Goal: Ask a question: Seek information or help from site administrators or community

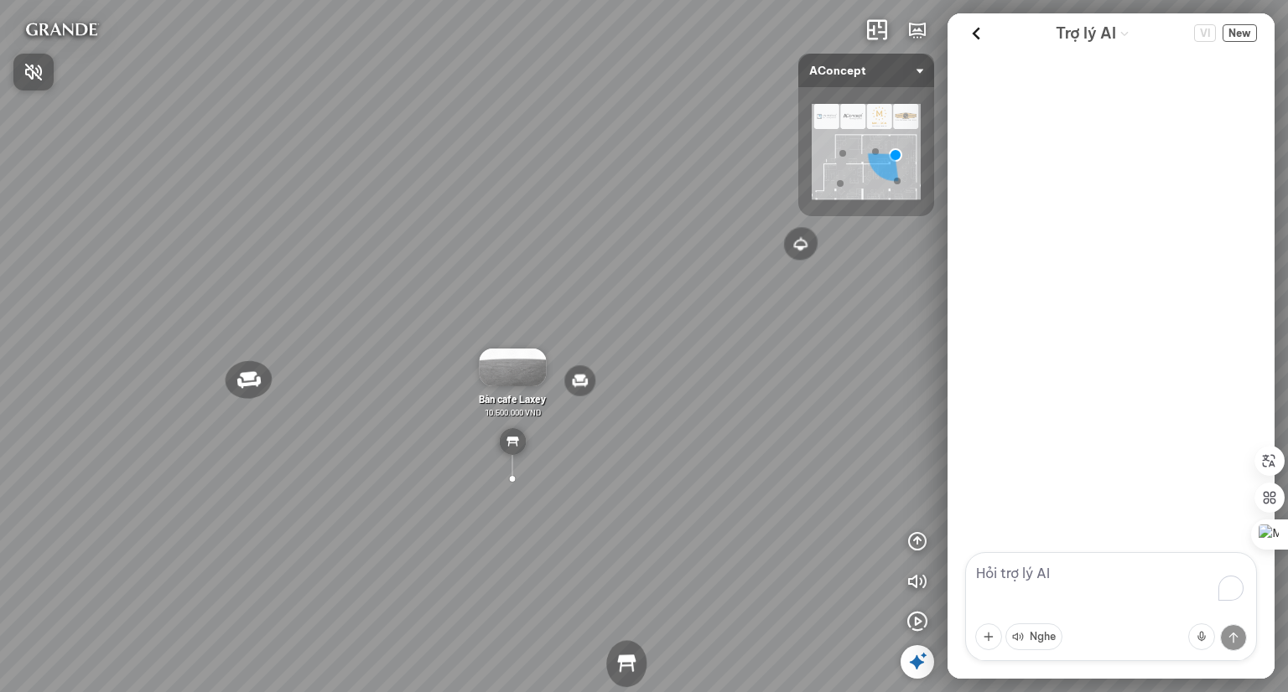
scroll to position [778, 0]
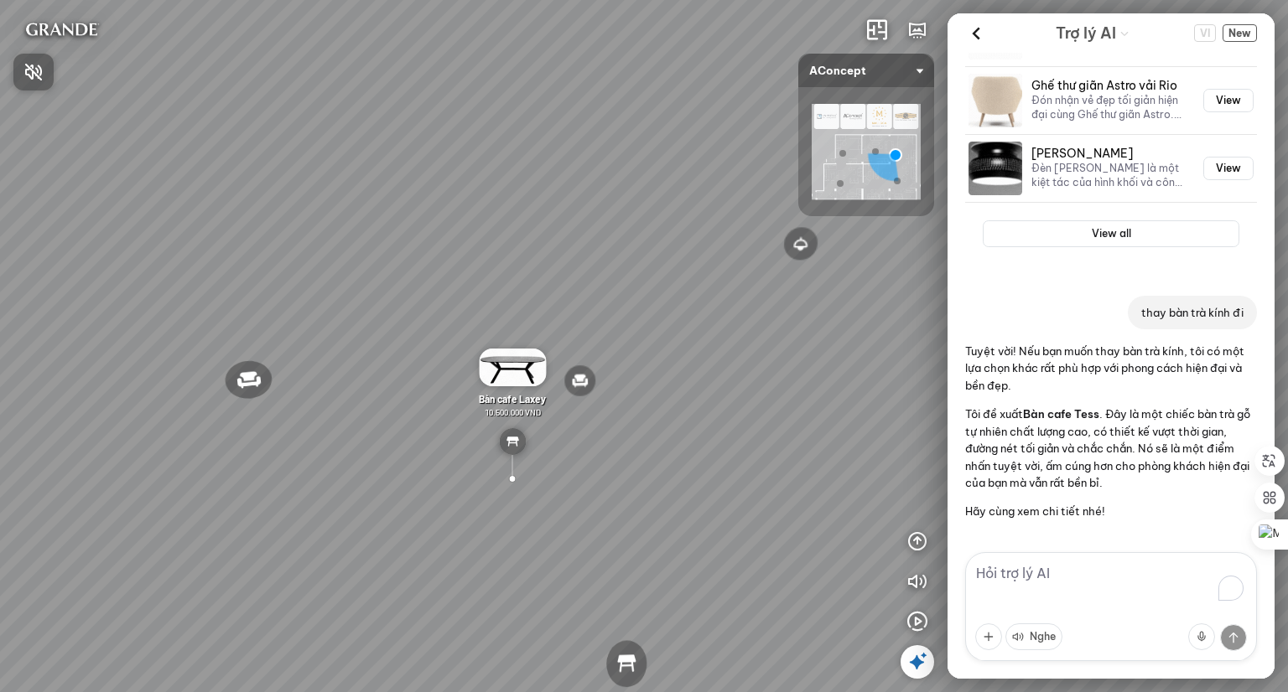
click at [782, 316] on div at bounding box center [644, 346] width 1288 height 692
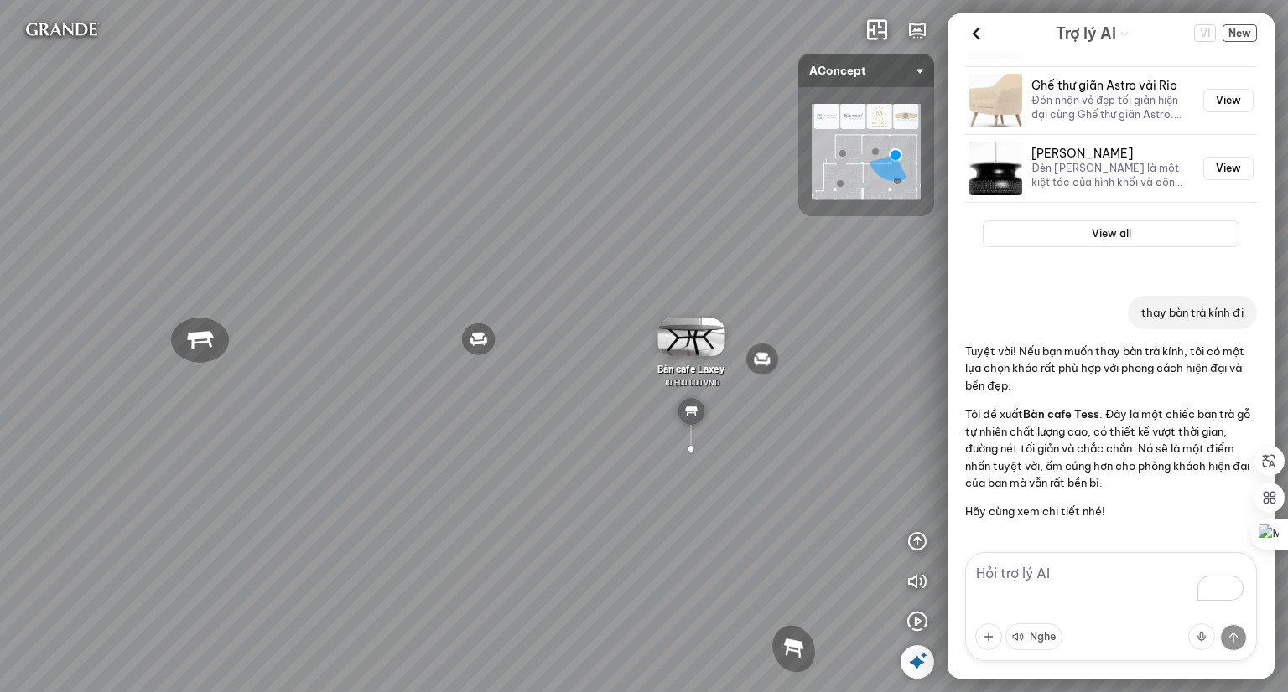
drag, startPoint x: 284, startPoint y: 283, endPoint x: 535, endPoint y: 267, distance: 251.1
click at [535, 267] on div "Đèn [PERSON_NAME] 5.300.000 VND Giường ngủ Palima 19.000.000 VND Ghế thư giãn N…" at bounding box center [644, 346] width 1288 height 692
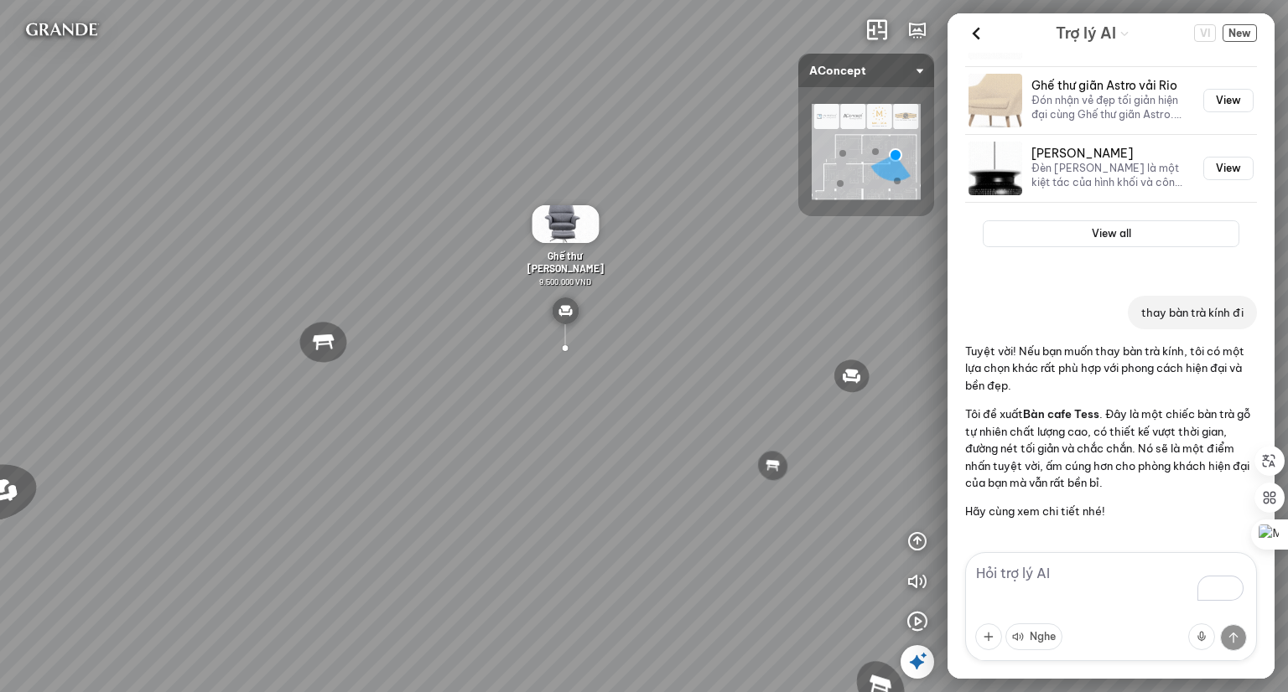
drag, startPoint x: 389, startPoint y: 309, endPoint x: 598, endPoint y: 306, distance: 208.8
click at [598, 306] on div "Đèn [PERSON_NAME] 5.300.000 VND Giường ngủ Palima 19.000.000 VND Ghế thư giãn N…" at bounding box center [644, 346] width 1288 height 692
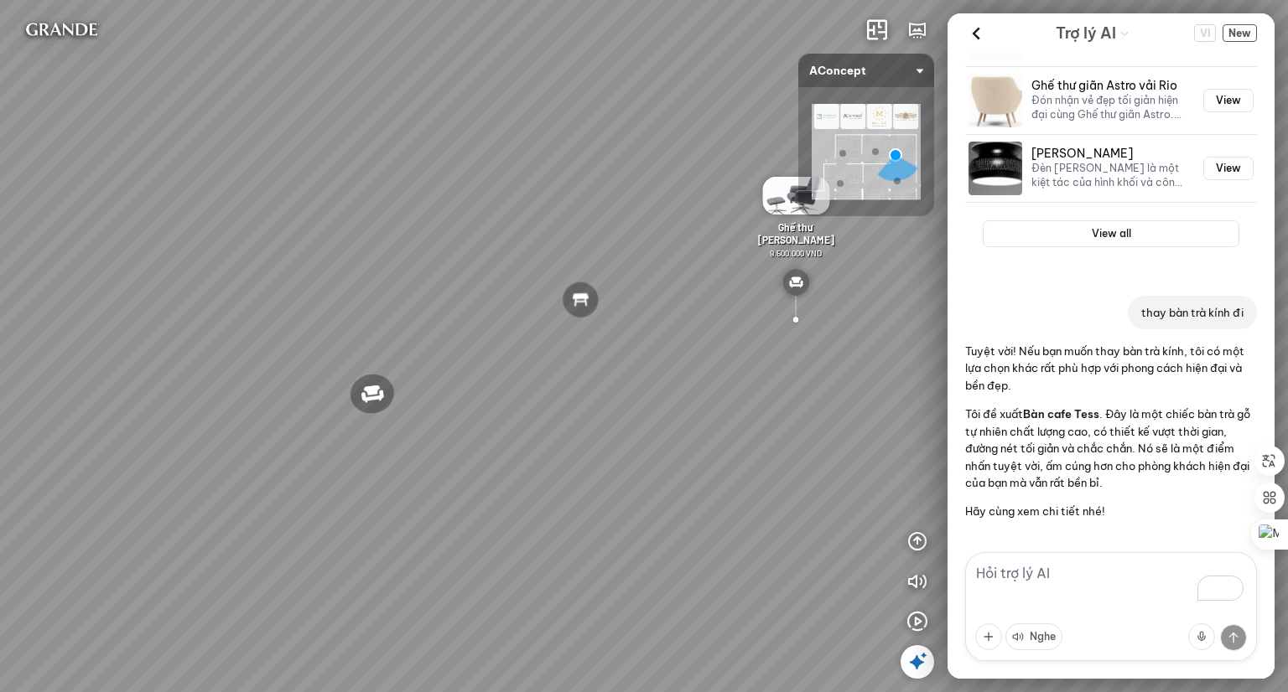
drag, startPoint x: 419, startPoint y: 412, endPoint x: 654, endPoint y: 381, distance: 236.7
click at [654, 381] on div "Đèn [PERSON_NAME] 5.300.000 VND Giường ngủ Palima 19.000.000 VND Ghế thư giãn N…" at bounding box center [644, 346] width 1288 height 692
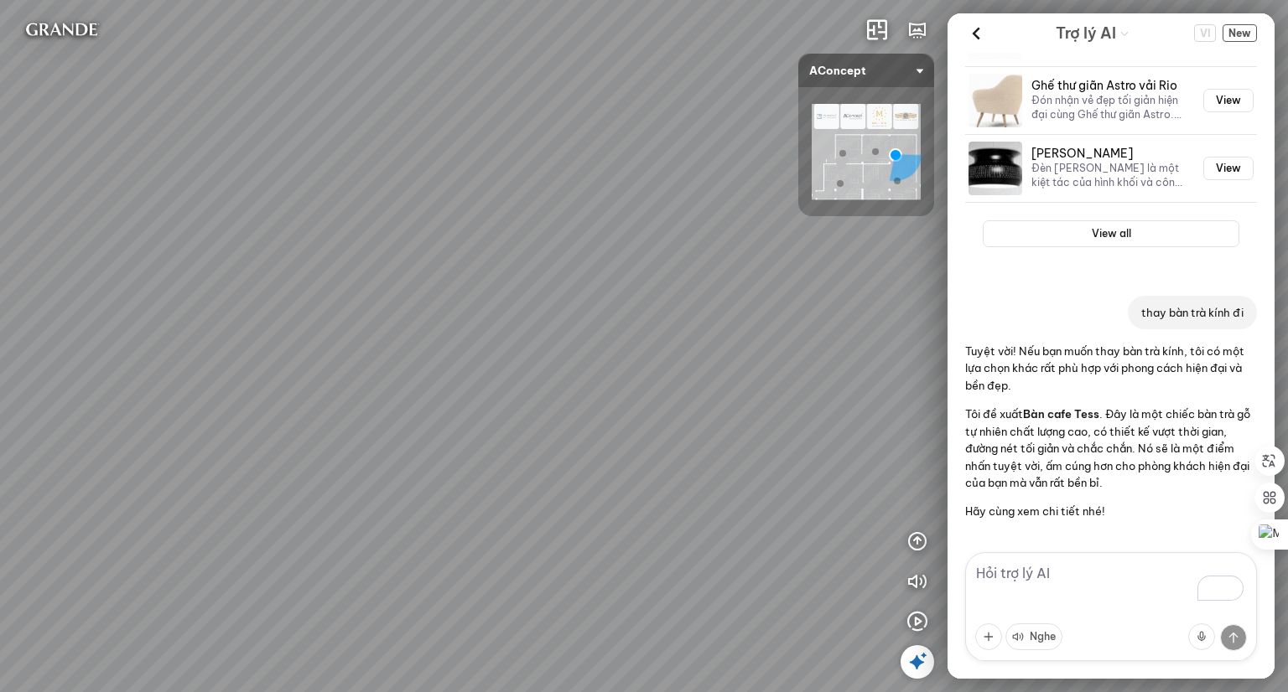
drag, startPoint x: 371, startPoint y: 460, endPoint x: 634, endPoint y: 441, distance: 263.1
click at [634, 441] on div "Đèn [PERSON_NAME] 5.300.000 VND Giường ngủ Palima 19.000.000 VND Ghế thư giãn N…" at bounding box center [644, 346] width 1288 height 692
drag, startPoint x: 367, startPoint y: 466, endPoint x: 538, endPoint y: 423, distance: 176.3
click at [538, 423] on div "Đèn [PERSON_NAME] 5.300.000 VND Giường ngủ Palima 19.000.000 VND Ghế thư giãn N…" at bounding box center [644, 346] width 1288 height 692
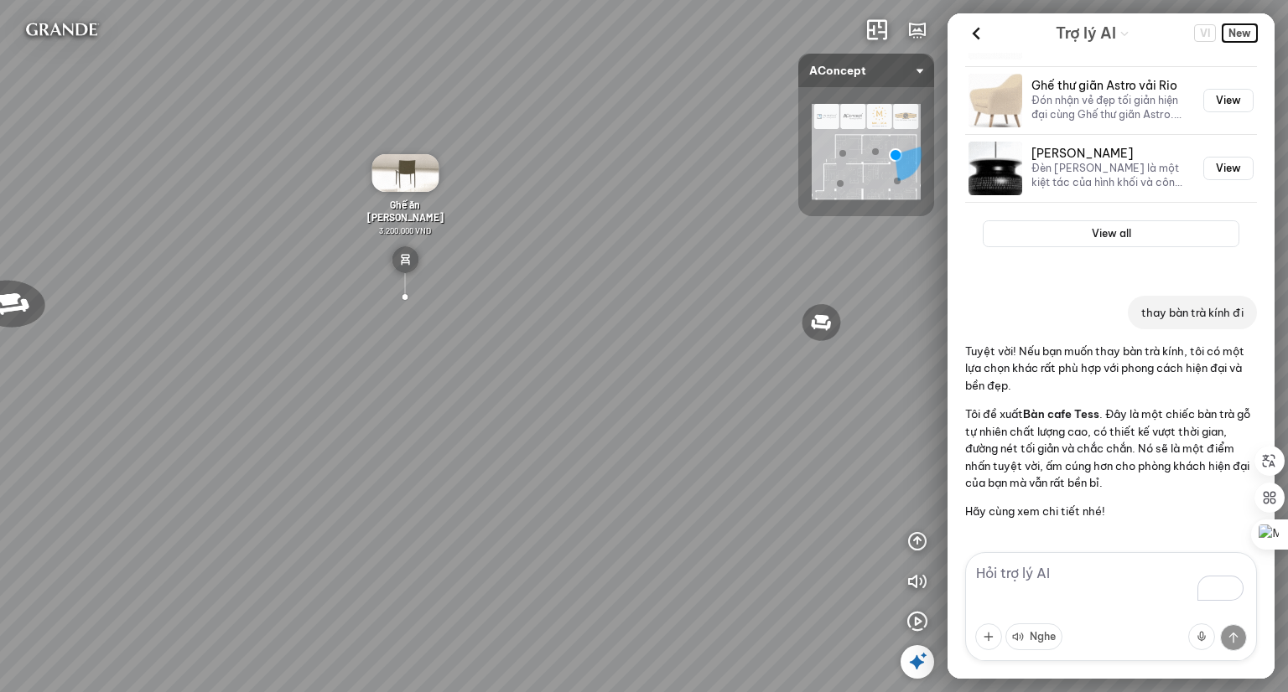
click at [1244, 28] on span "New" at bounding box center [1239, 33] width 34 height 18
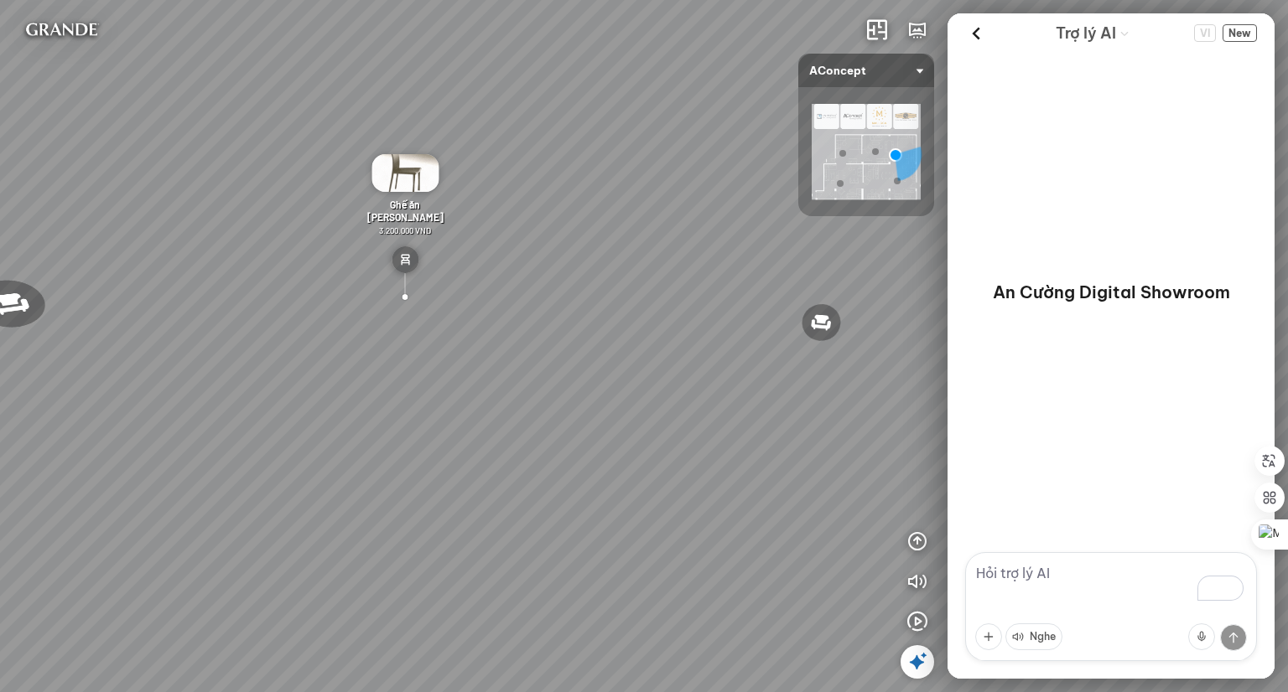
click at [1019, 568] on textarea "To enrich screen reader interactions, please activate Accessibility in Grammarl…" at bounding box center [1111, 606] width 292 height 109
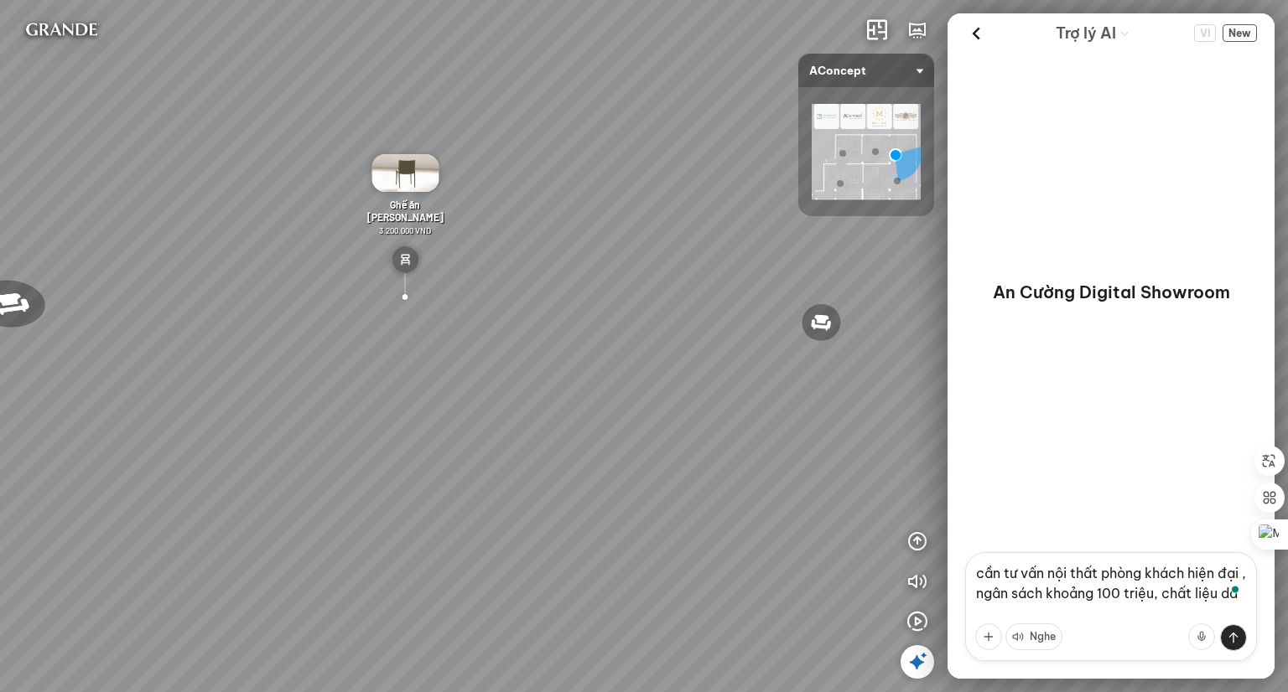
click at [1169, 591] on textarea "cần tư vấn nội thất phòng khách hiện đại , ngân sách khoảng 100 triệu, chất liệ…" at bounding box center [1111, 606] width 292 height 109
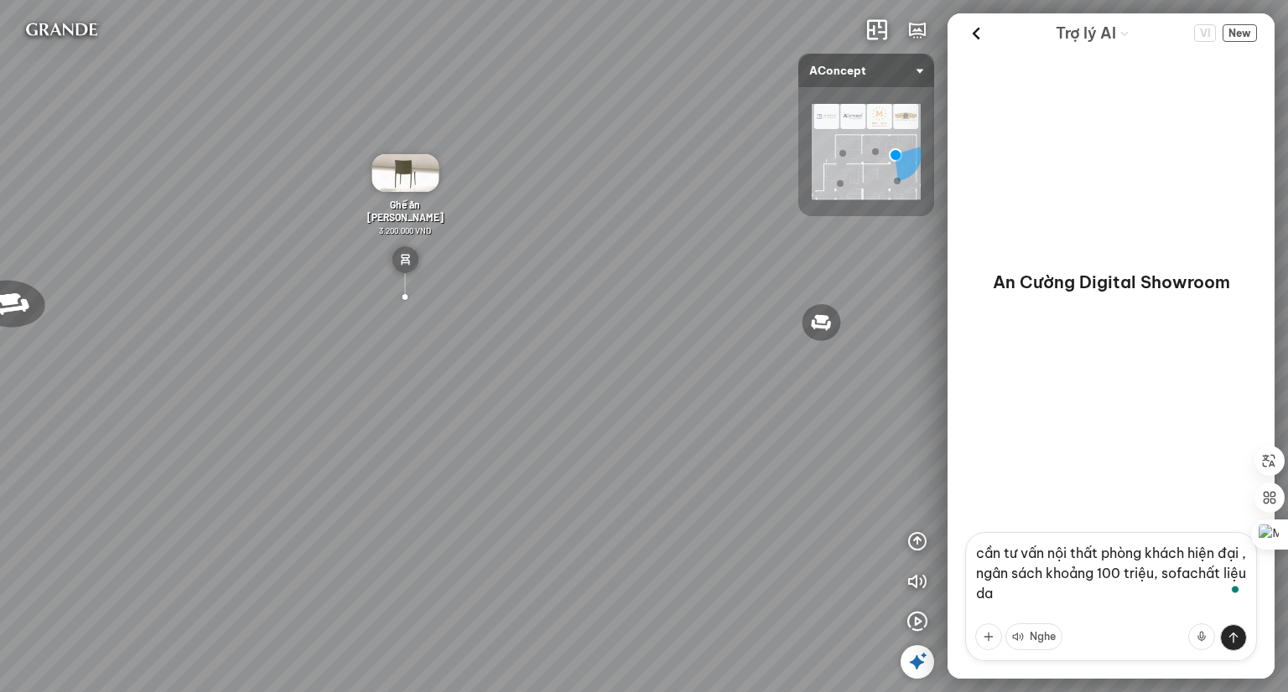
type textarea "cần tư vấn nội thất phòng khách hiện đại , ngân sách khoảng 100 triệu, sofa chấ…"
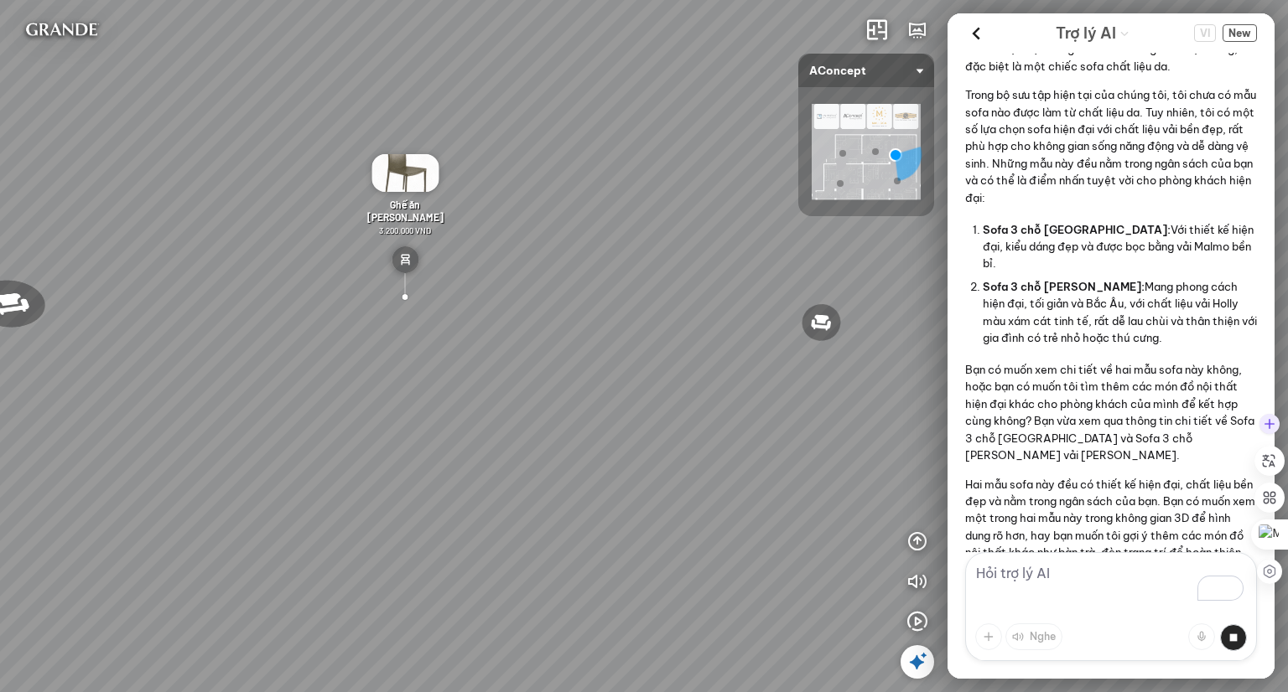
scroll to position [405, 0]
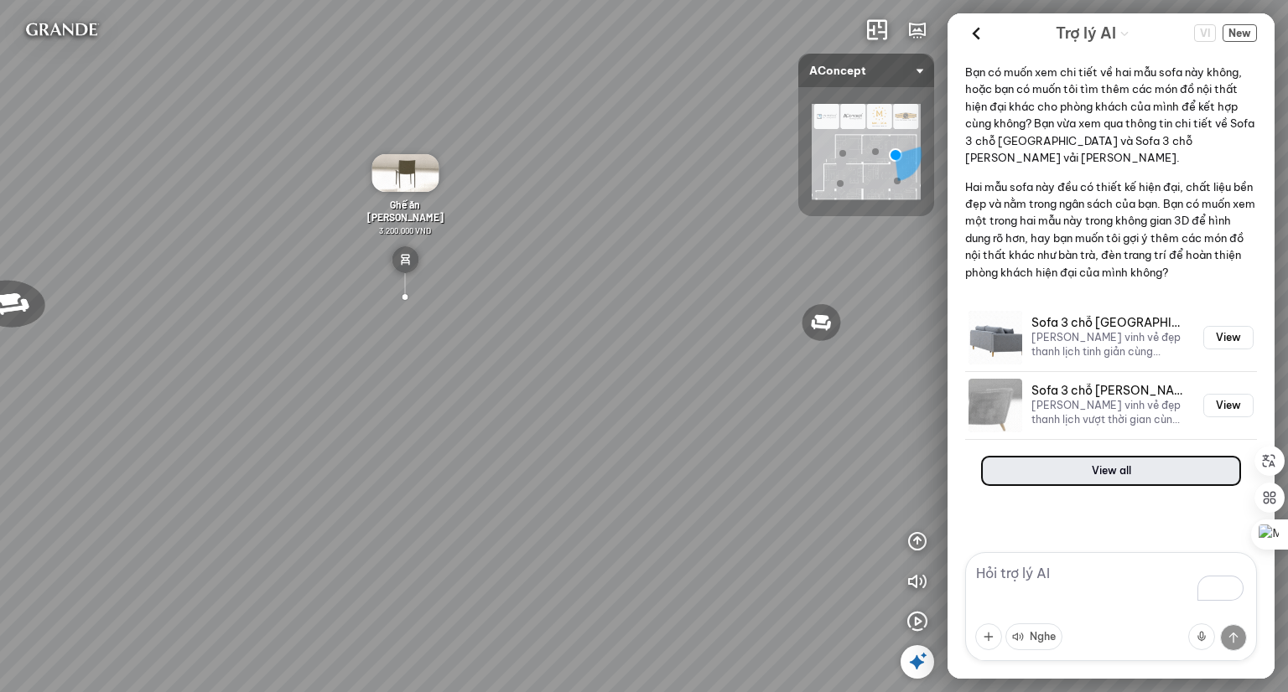
click at [1110, 469] on button "View all" at bounding box center [1110, 471] width 257 height 27
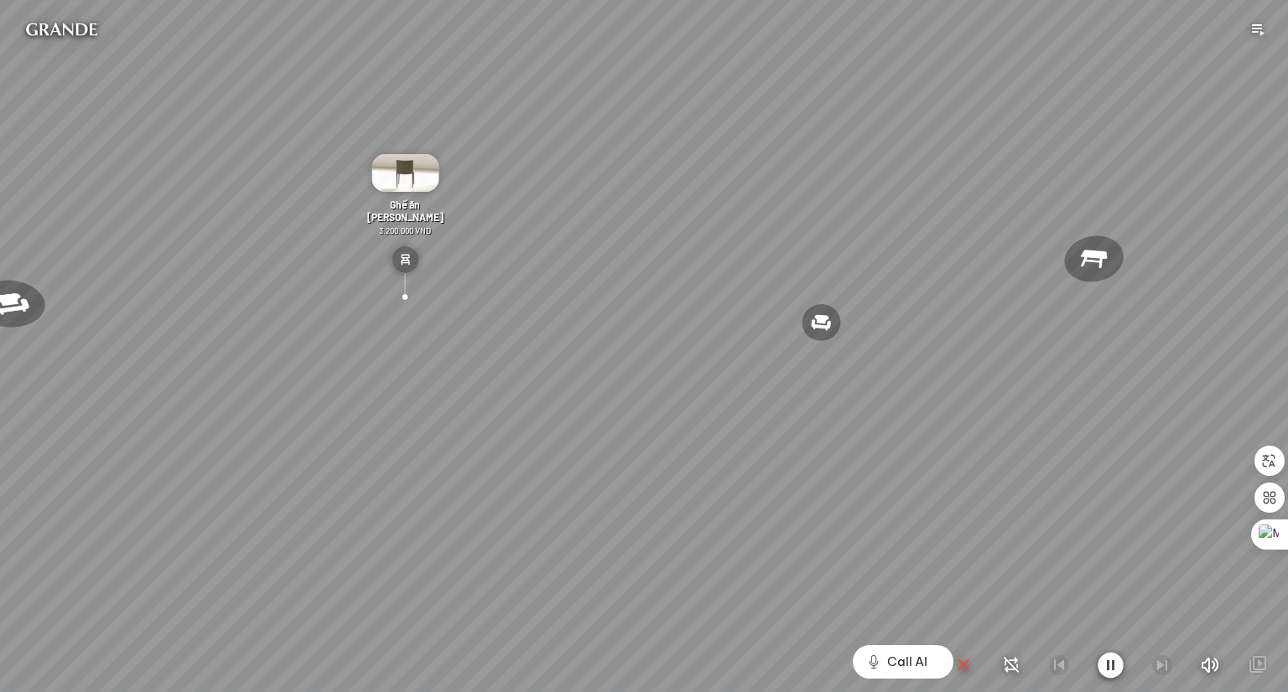
scroll to position [10506, 0]
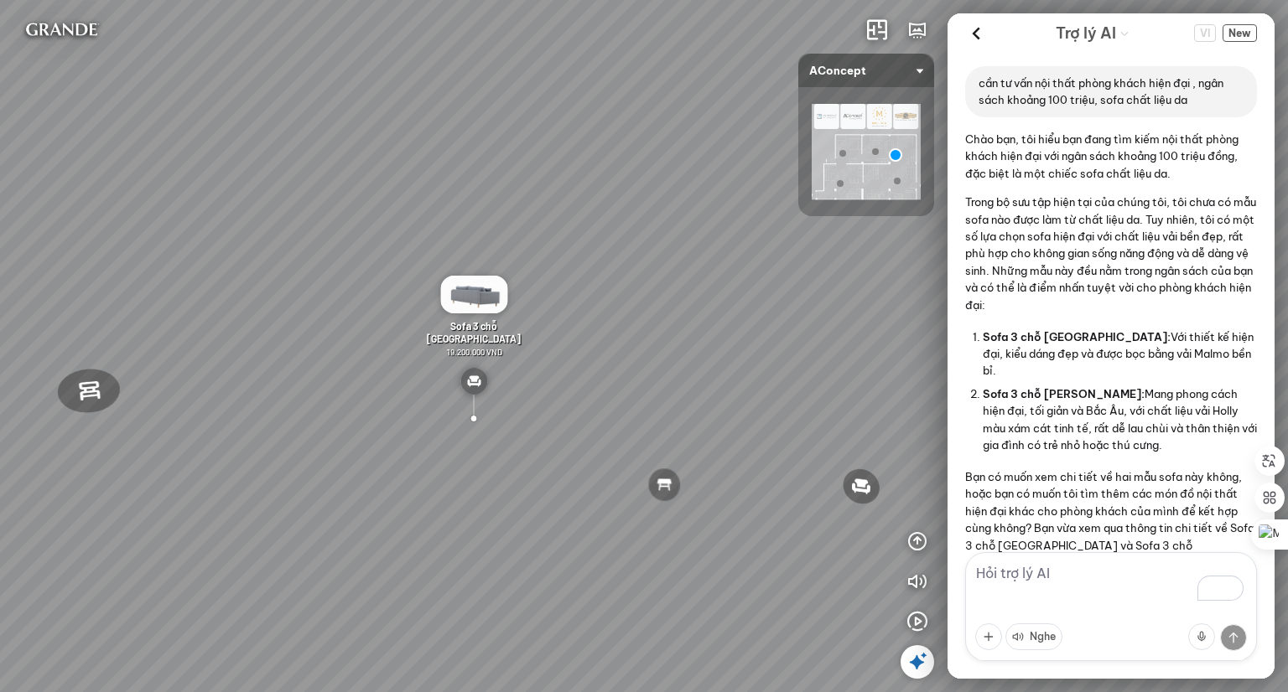
click at [1006, 581] on textarea "To enrich screen reader interactions, please activate Accessibility in Grammarl…" at bounding box center [1111, 606] width 292 height 109
click at [1244, 29] on span "New" at bounding box center [1239, 33] width 34 height 18
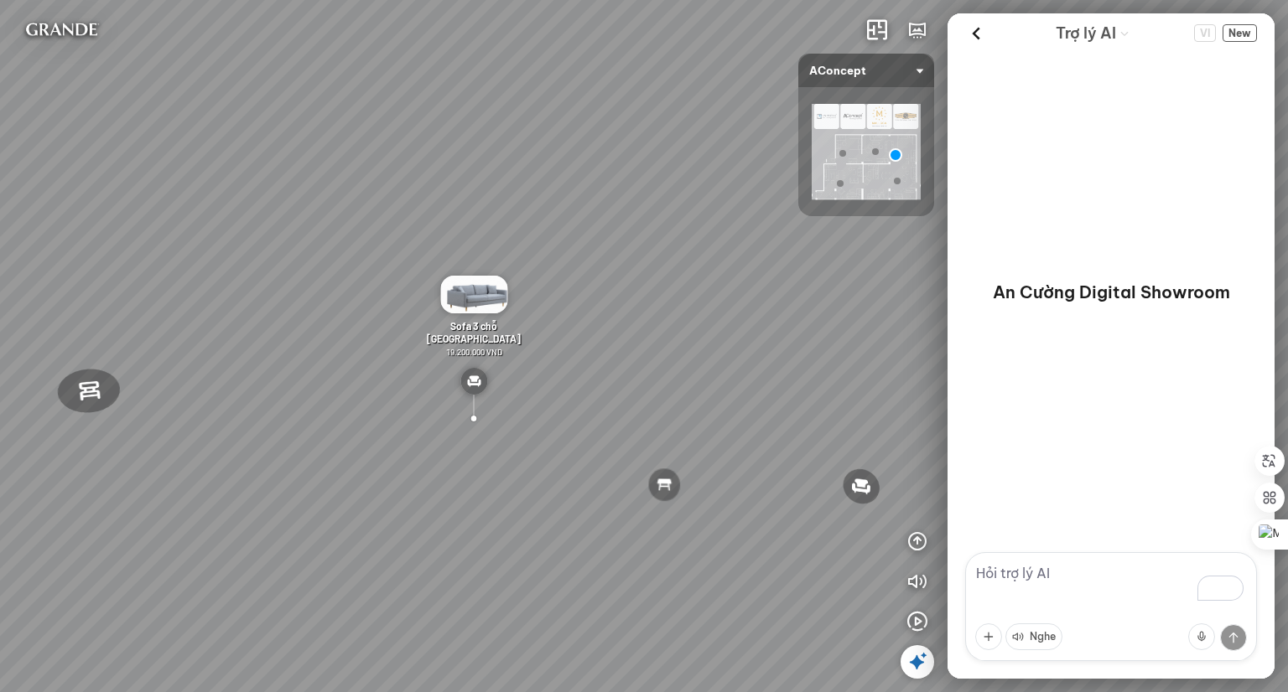
click at [1001, 587] on textarea "To enrich screen reader interactions, please activate Accessibility in Grammarl…" at bounding box center [1111, 606] width 292 height 109
type textarea "tư vấn combo nội thất phòng khachsduowis 50 triệu"
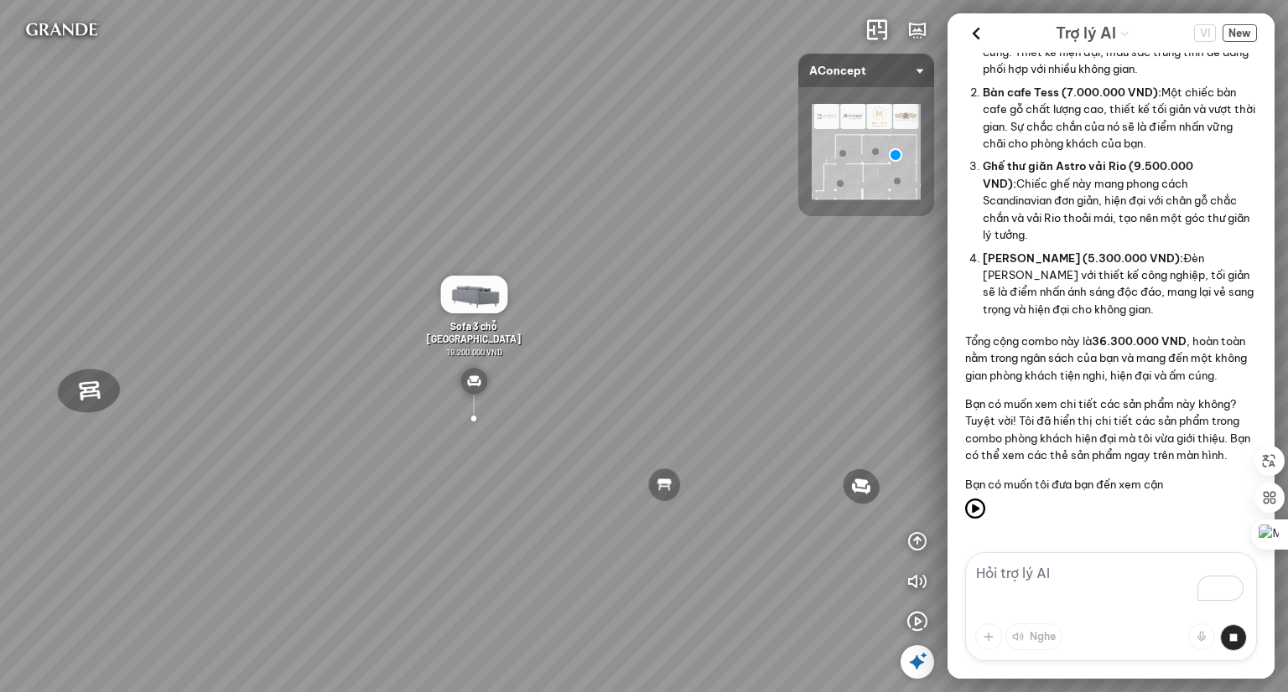
scroll to position [620, 0]
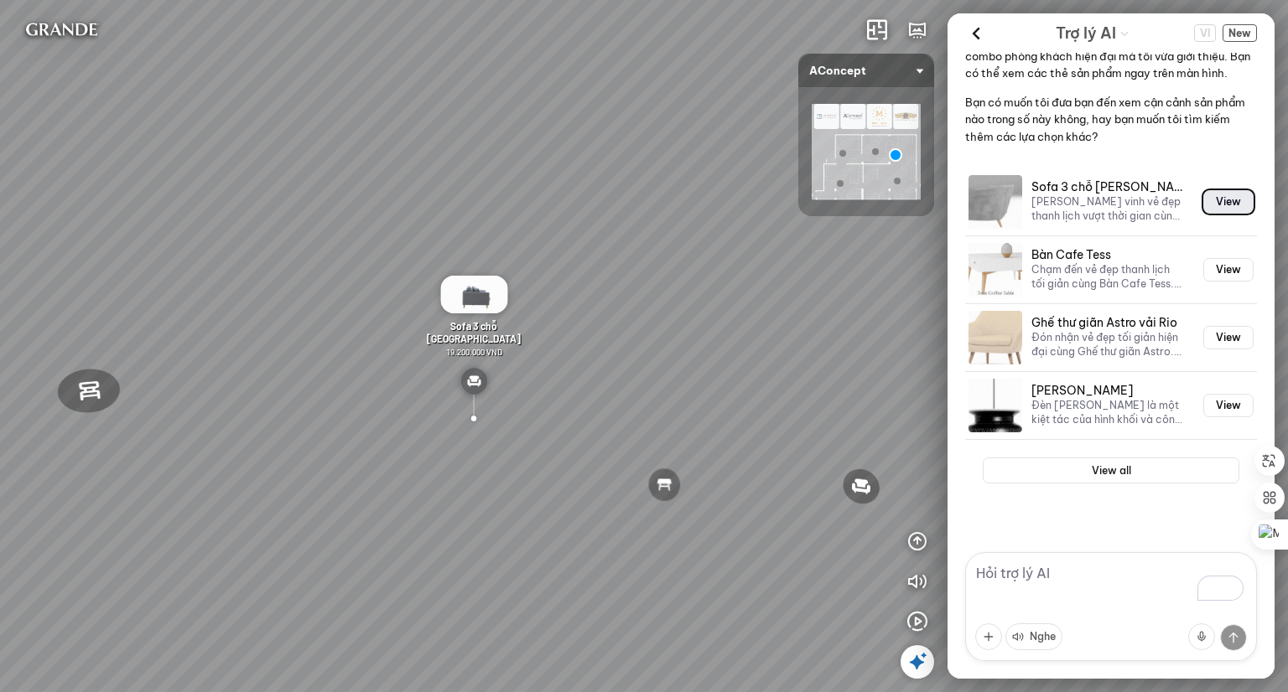
click at [1229, 200] on button "View" at bounding box center [1228, 201] width 50 height 23
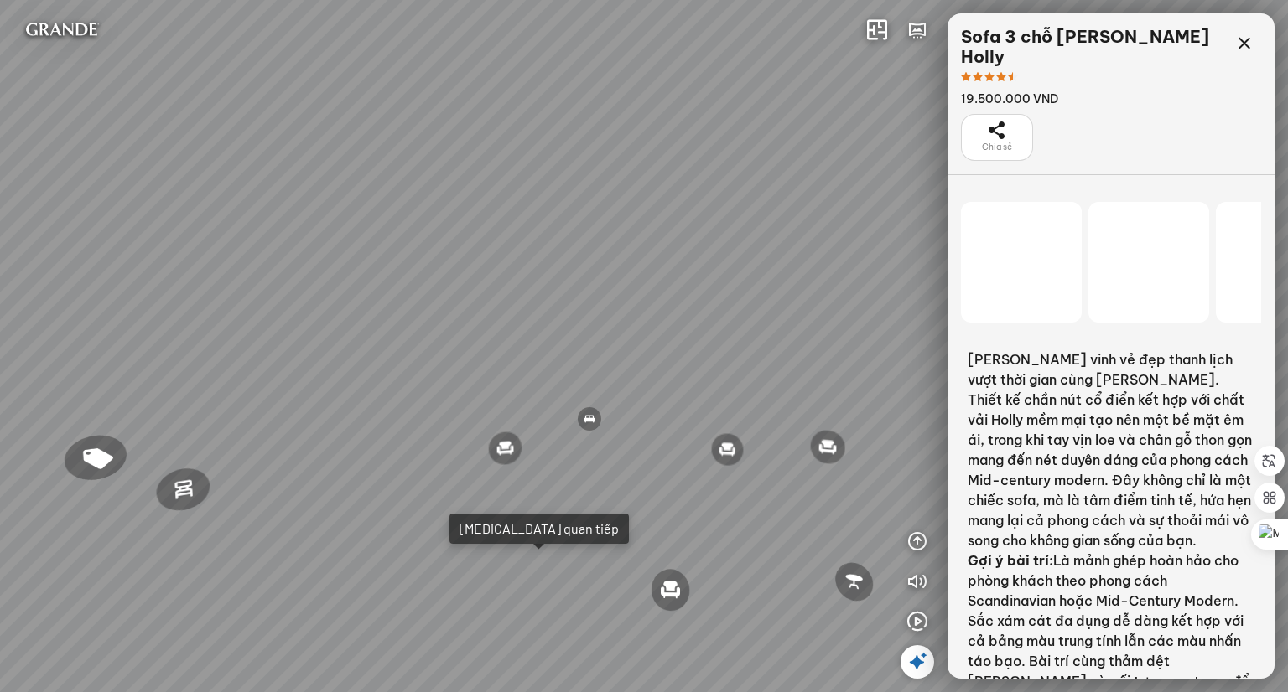
scroll to position [14626, 0]
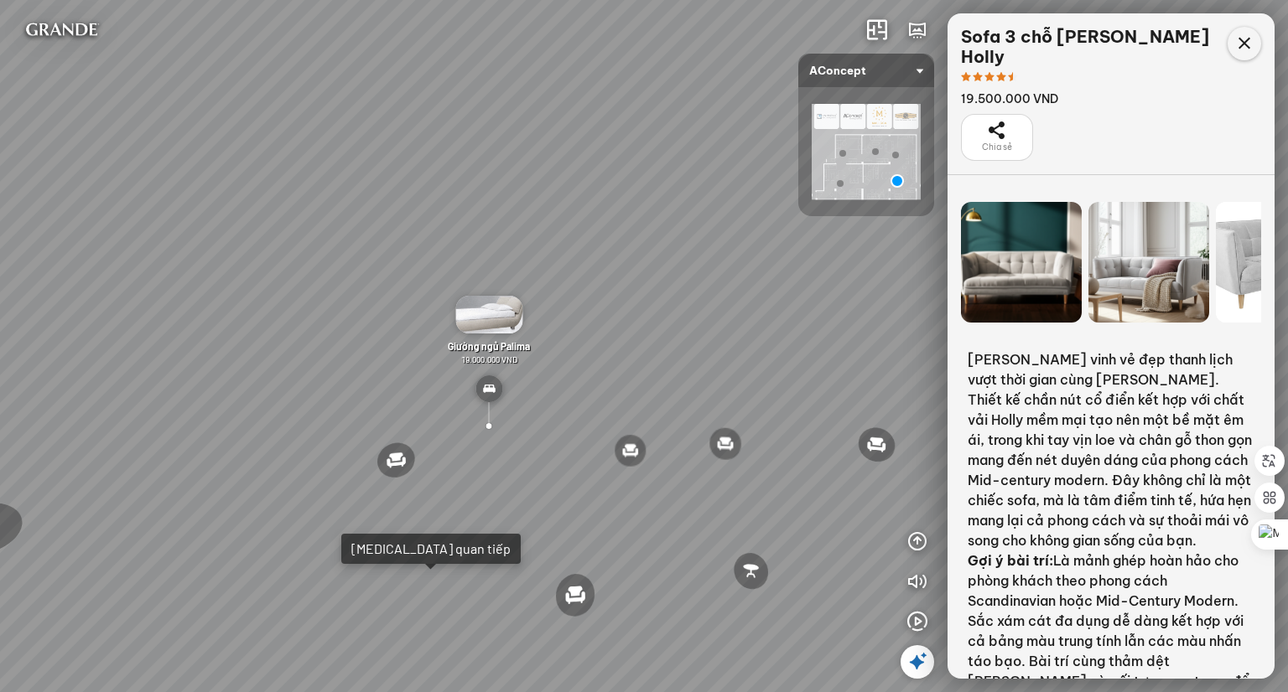
click at [1238, 41] on icon at bounding box center [1244, 44] width 20 height 20
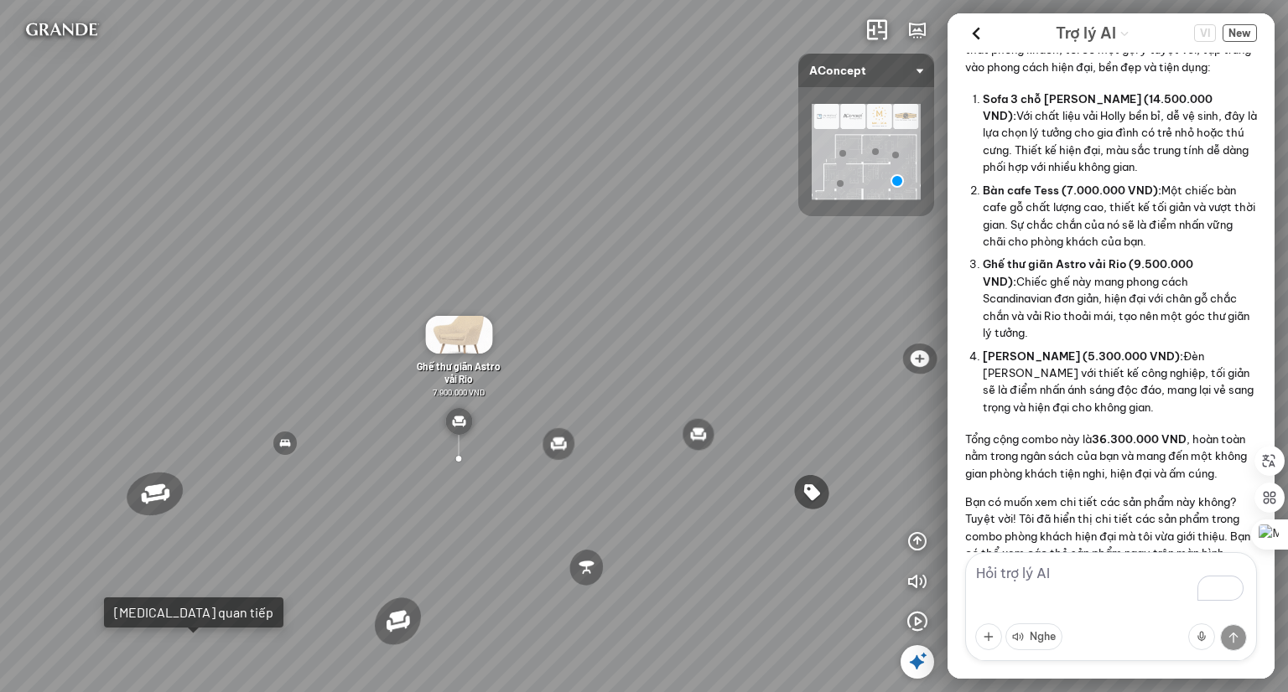
scroll to position [91, 0]
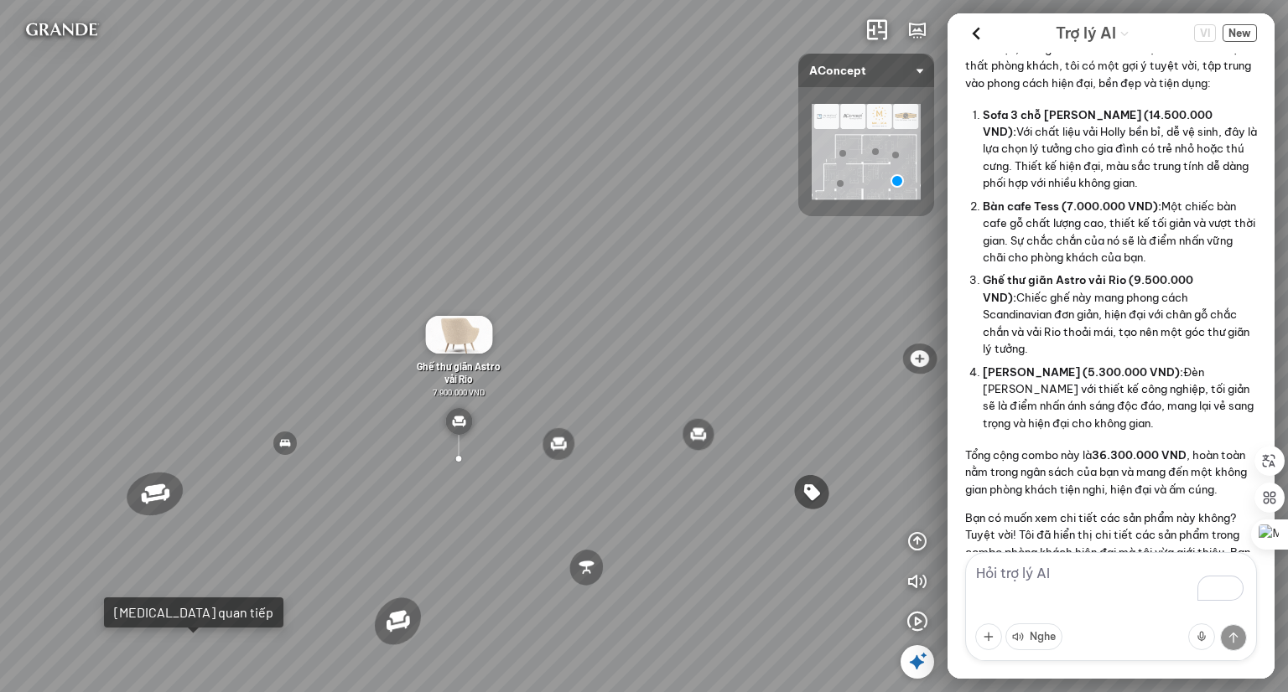
click at [1039, 578] on textarea "To enrich screen reader interactions, please activate Accessibility in Grammarl…" at bounding box center [1111, 606] width 292 height 109
type textarea "tôi thích phương án khác, bàn trà kính được không"
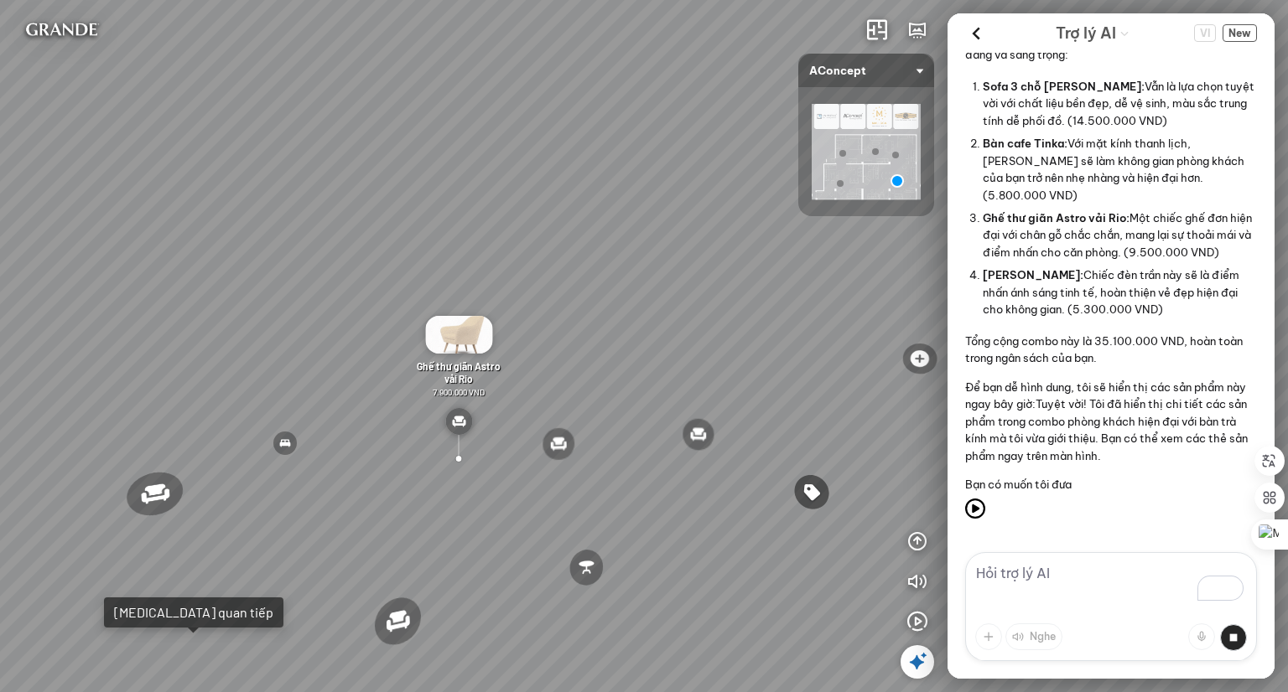
scroll to position [1604, 0]
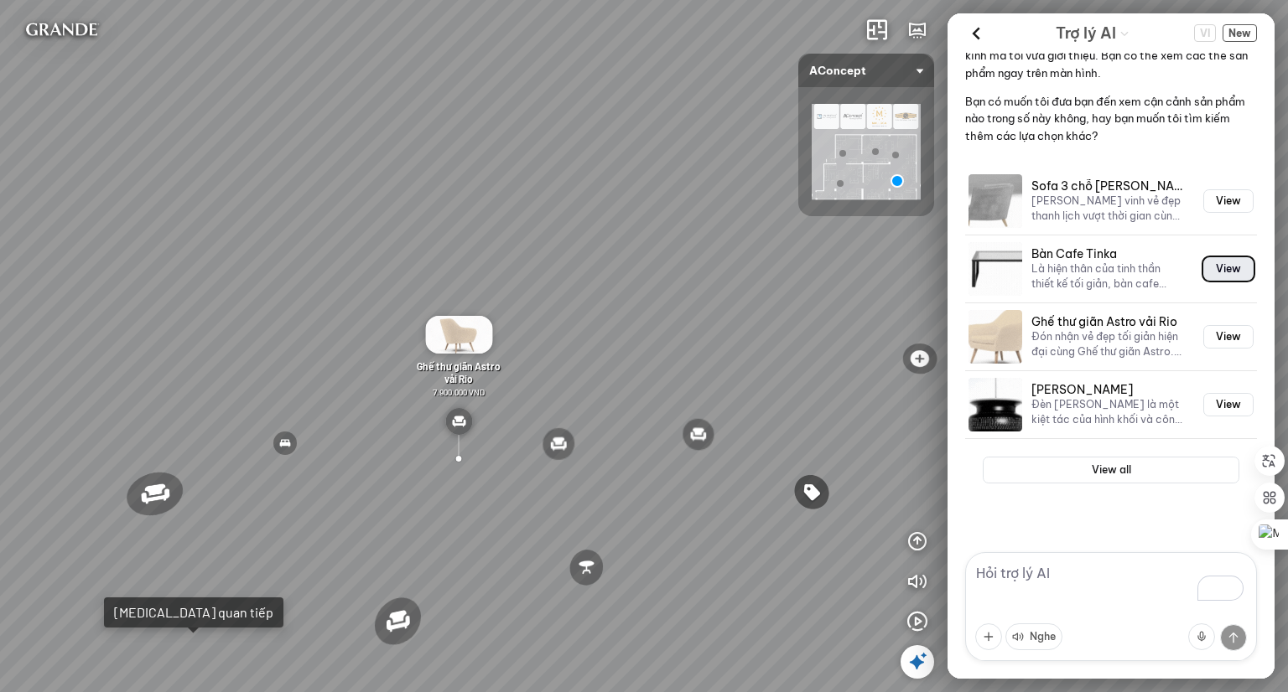
click at [1205, 264] on button "View" at bounding box center [1228, 268] width 50 height 23
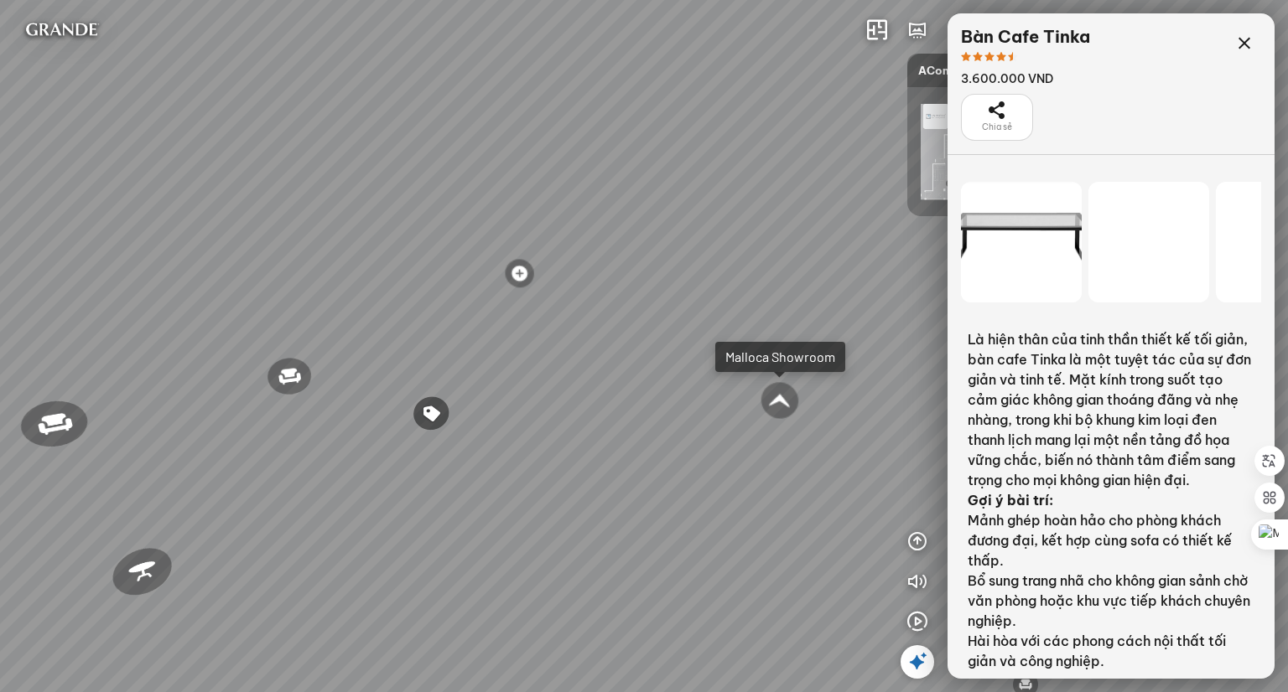
scroll to position [30473, 0]
